Goal: Navigation & Orientation: Find specific page/section

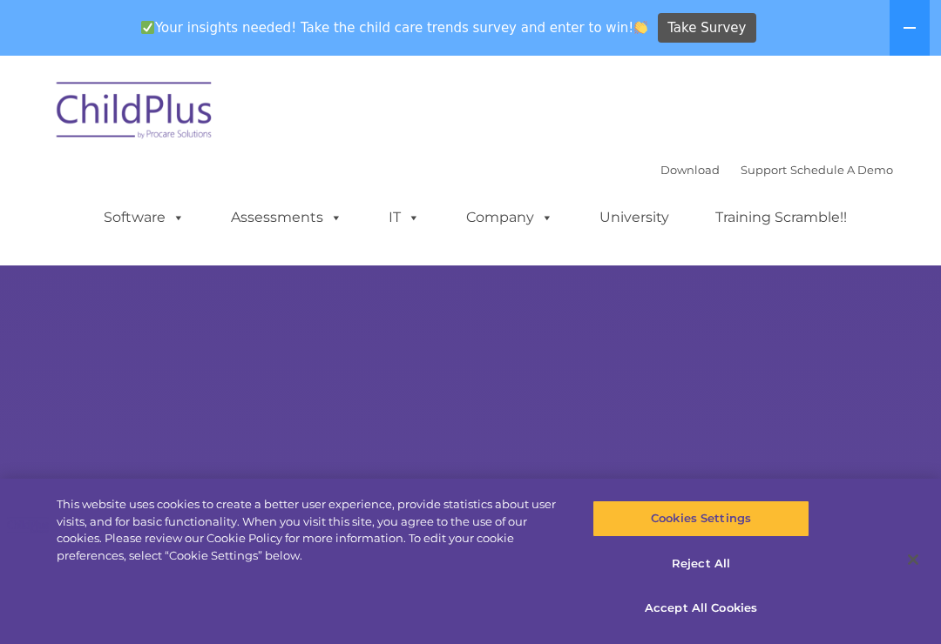
select select "MEDIUM"
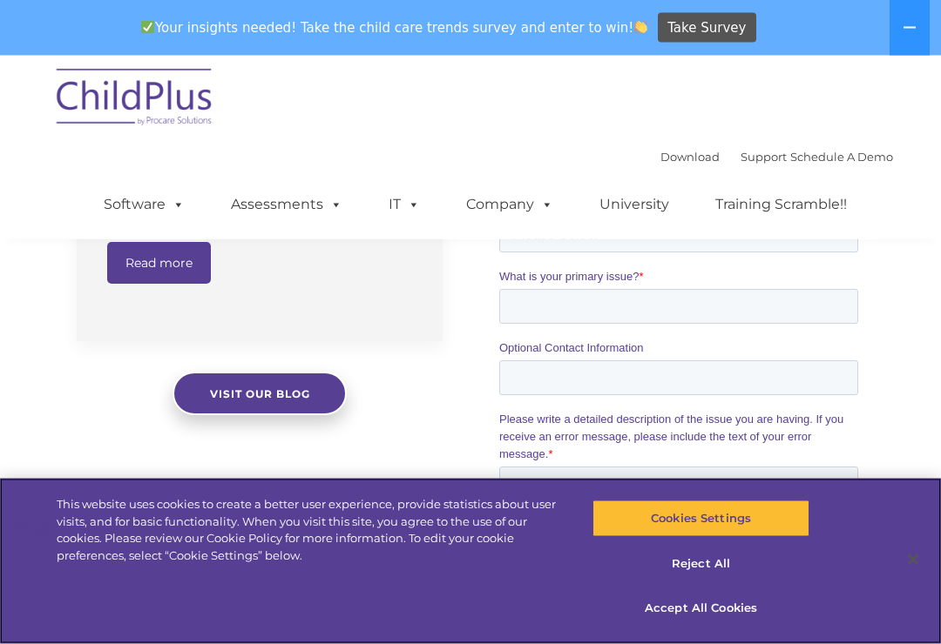
scroll to position [1675, 0]
click at [691, 627] on button "Accept All Cookies" at bounding box center [700, 608] width 216 height 37
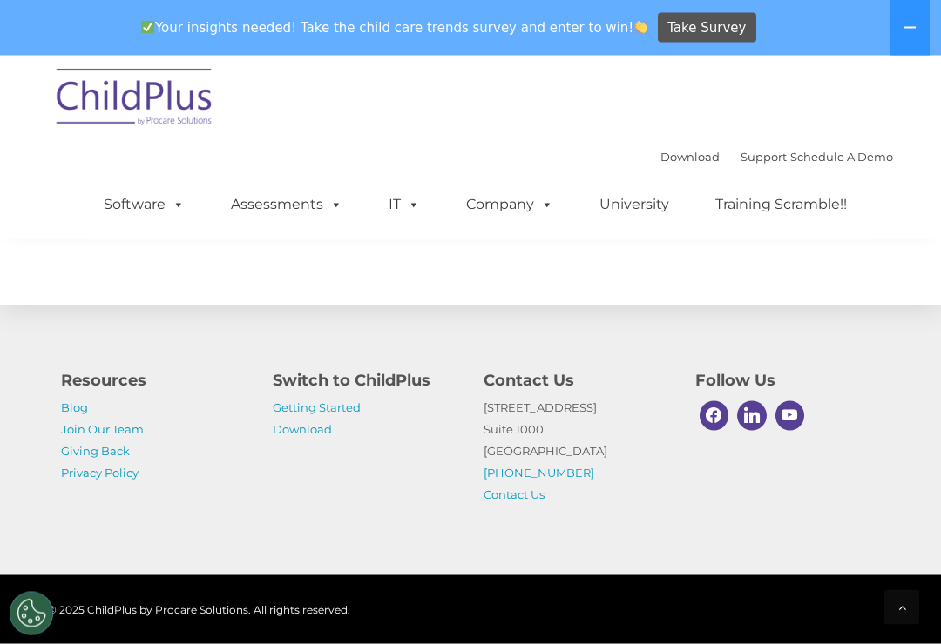
scroll to position [2118, 0]
click at [340, 415] on link "Getting Started" at bounding box center [317, 408] width 88 height 14
